Goal: Information Seeking & Learning: Learn about a topic

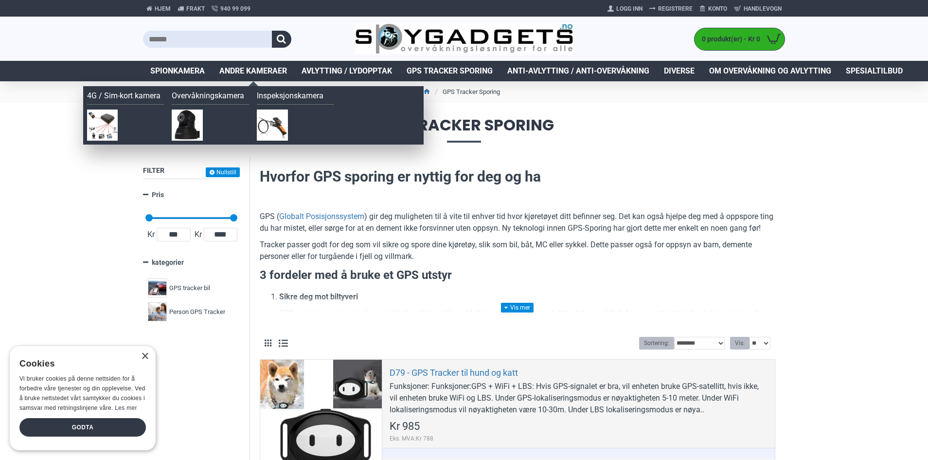
click at [226, 70] on span "Andre kameraer" at bounding box center [253, 71] width 68 height 12
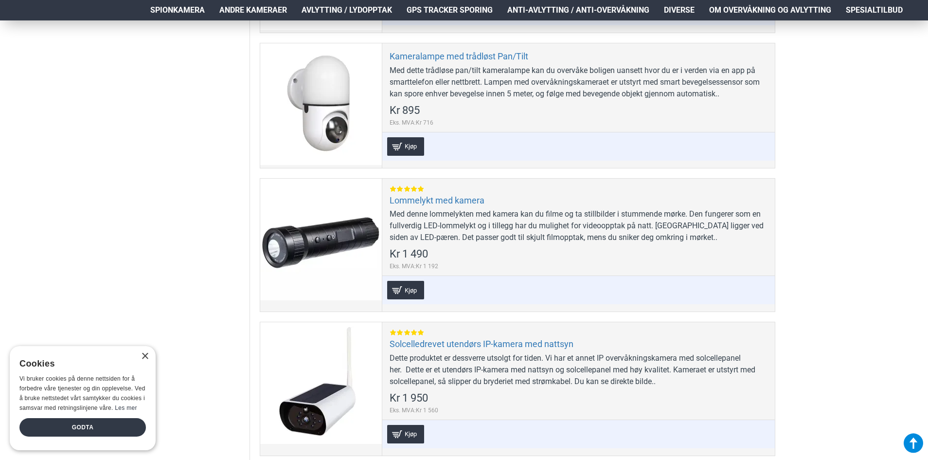
scroll to position [1226, 0]
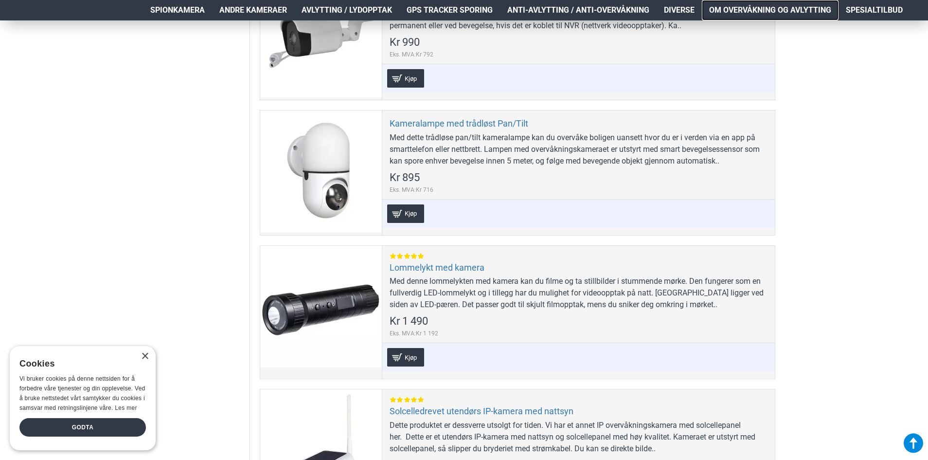
click at [755, 7] on span "Om overvåkning og avlytting" at bounding box center [770, 10] width 122 height 12
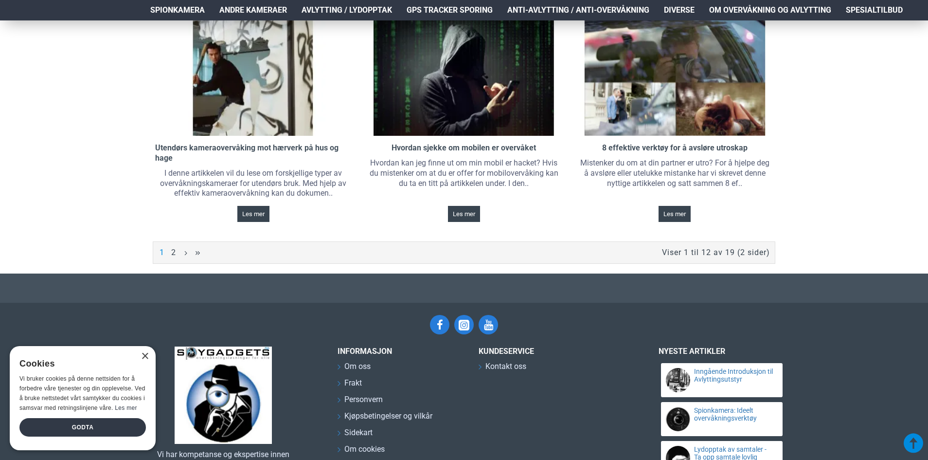
scroll to position [798, 0]
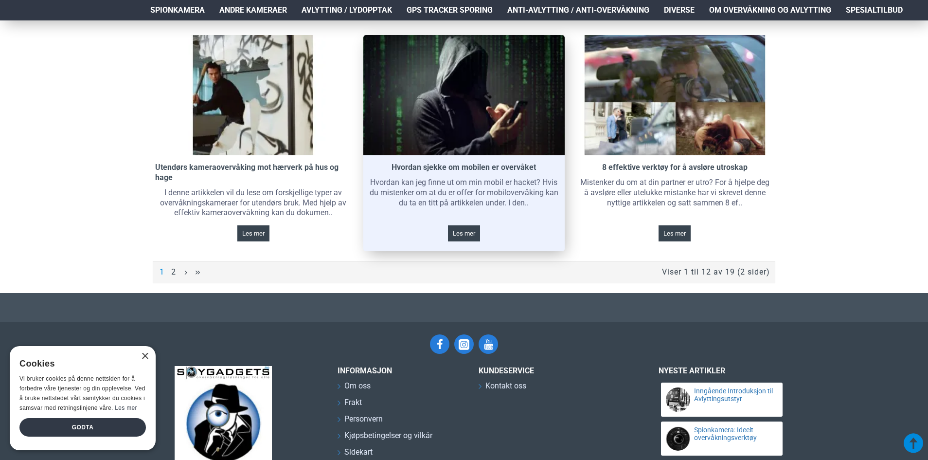
click at [517, 111] on link at bounding box center [464, 95] width 201 height 120
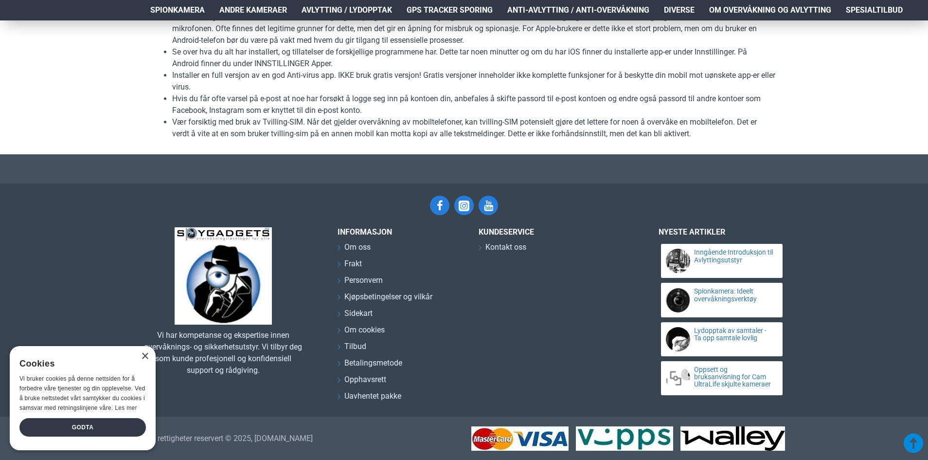
scroll to position [2301, 0]
